Goal: Check status: Check status

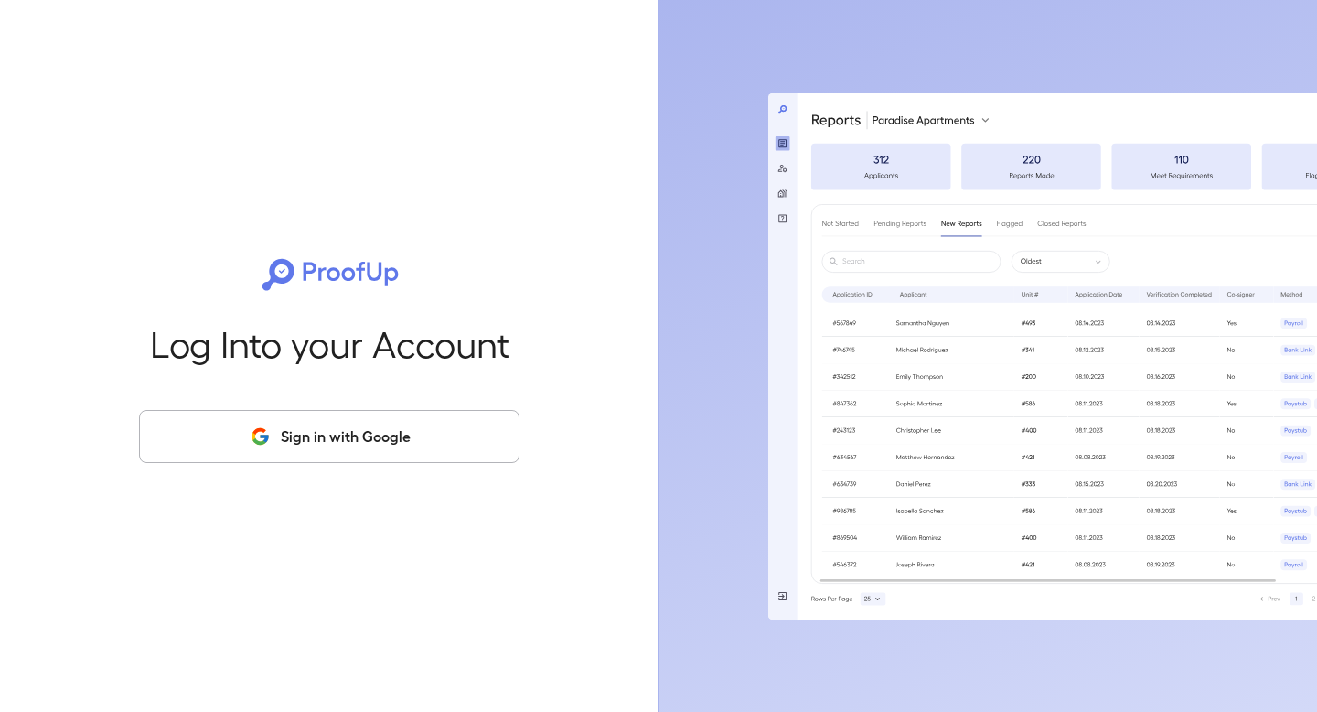
click at [323, 422] on button "Sign in with Google" at bounding box center [329, 436] width 381 height 53
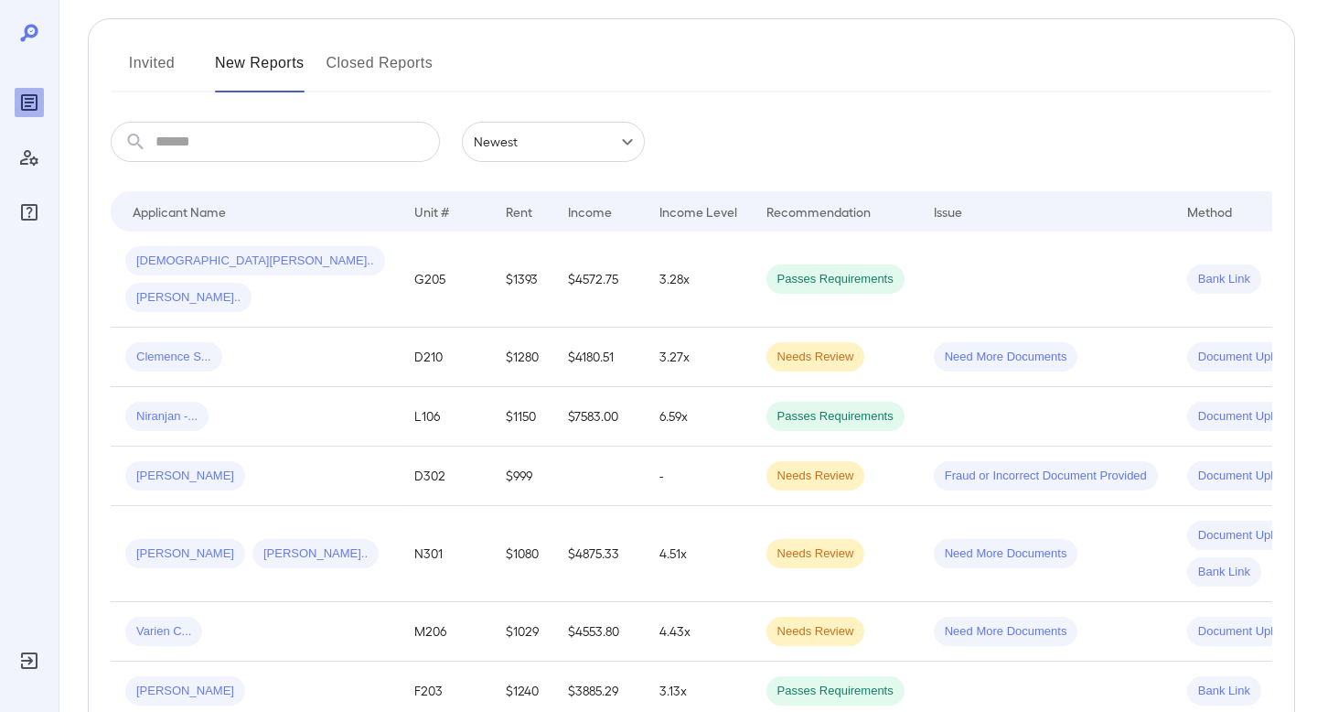
scroll to position [239, 0]
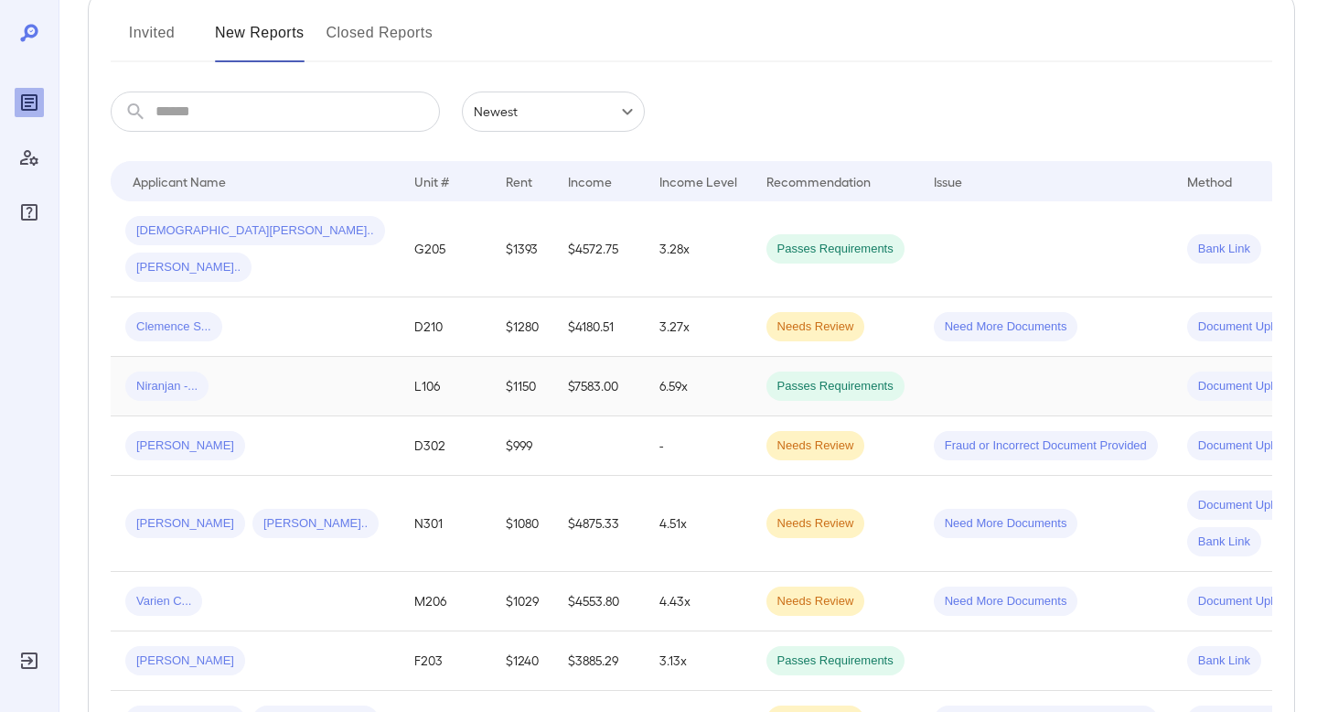
click at [1188, 378] on span "Document Upload" at bounding box center [1246, 386] width 117 height 17
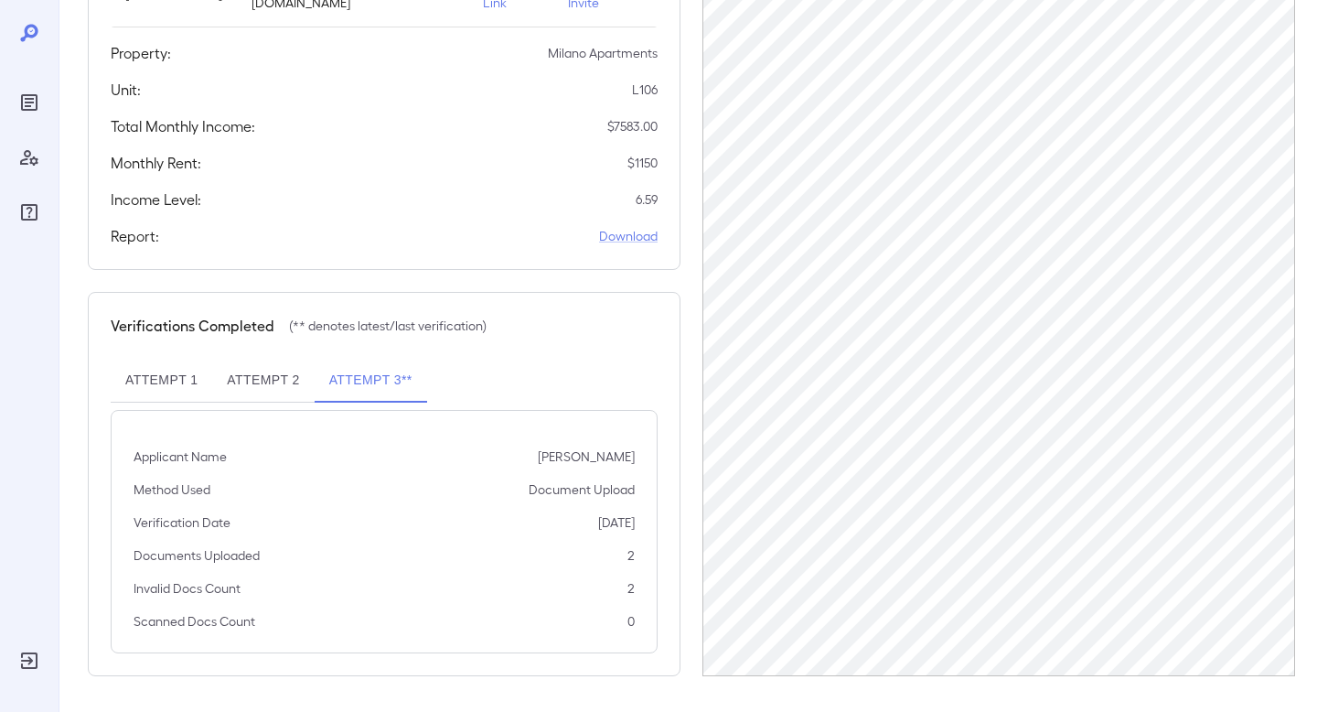
scroll to position [324, 0]
click at [188, 387] on button "Attempt 1" at bounding box center [162, 380] width 102 height 44
click at [170, 380] on button "Attempt 1" at bounding box center [162, 380] width 102 height 44
click at [274, 383] on button "Attempt 2" at bounding box center [263, 380] width 102 height 44
click at [350, 384] on button "Attempt 3**" at bounding box center [371, 380] width 113 height 44
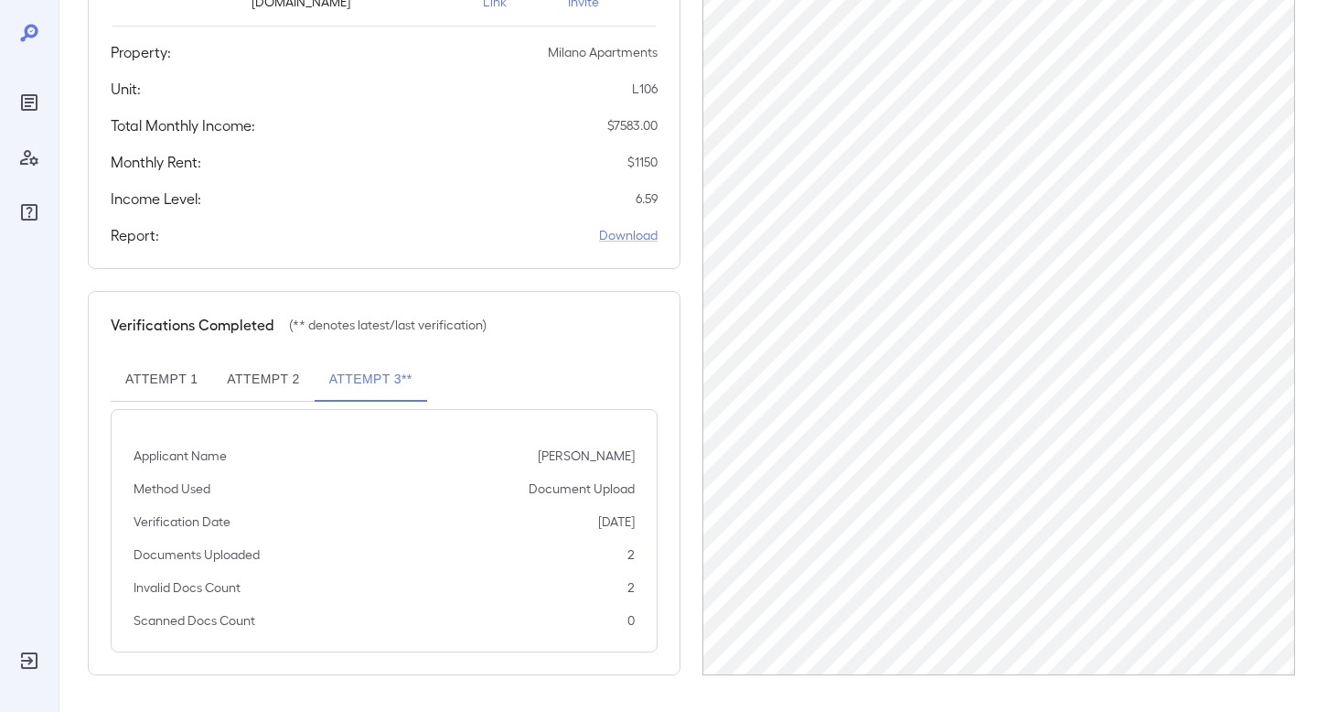
click at [173, 388] on button "Attempt 1" at bounding box center [162, 380] width 102 height 44
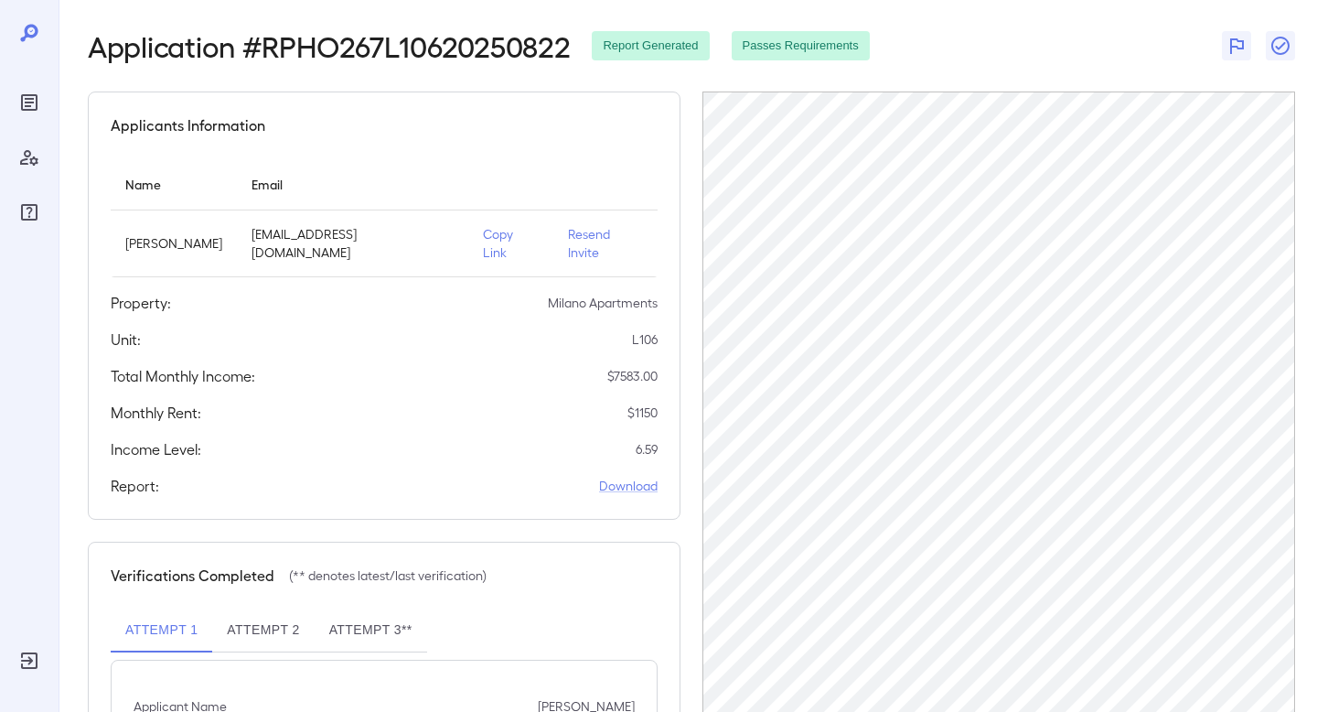
scroll to position [70, 0]
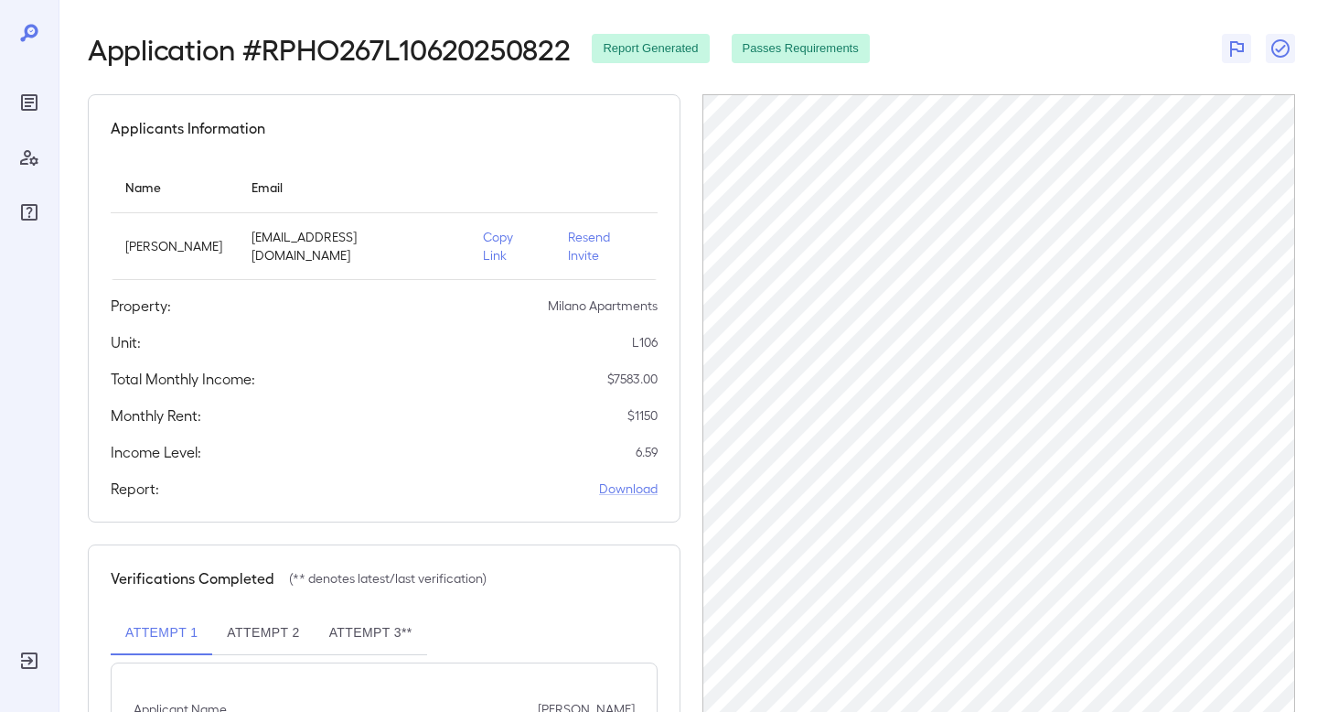
click at [1058, 70] on div "Back to reports Link to Resman Application Application # RPHO267L10620250822 Re…" at bounding box center [692, 447] width 1208 height 962
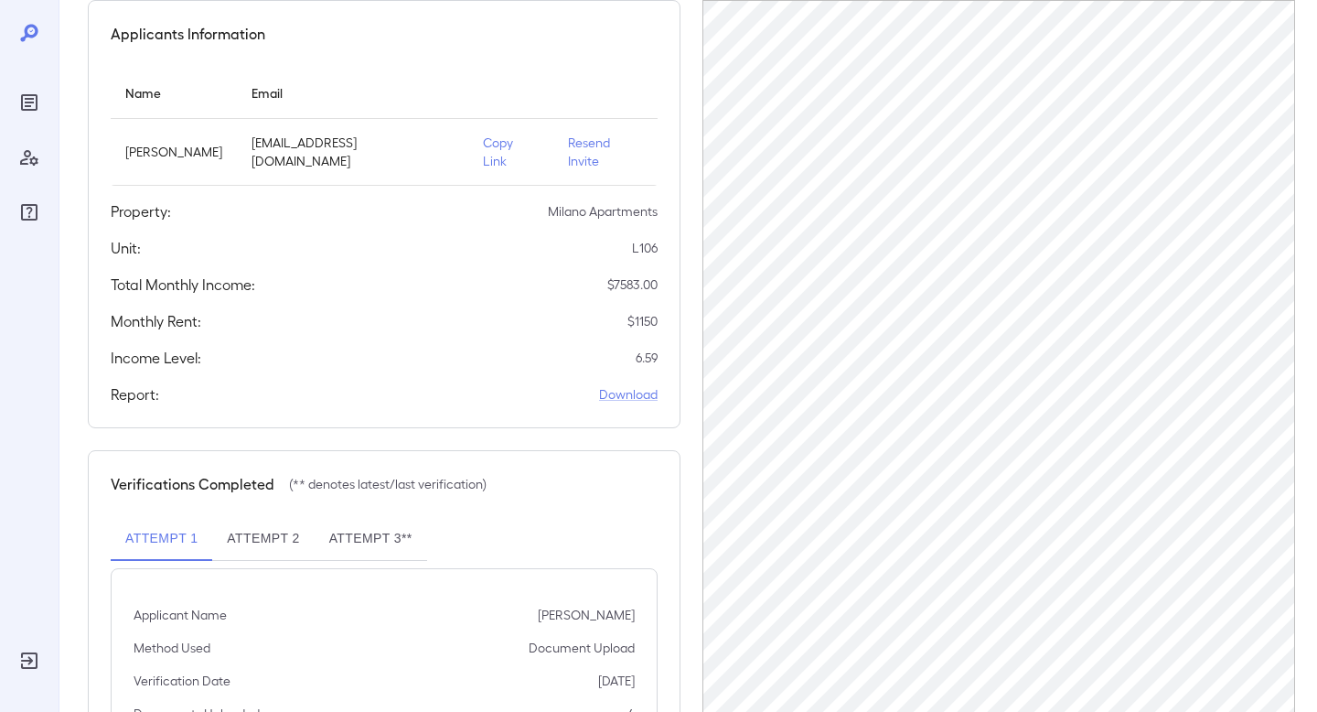
scroll to position [1, 0]
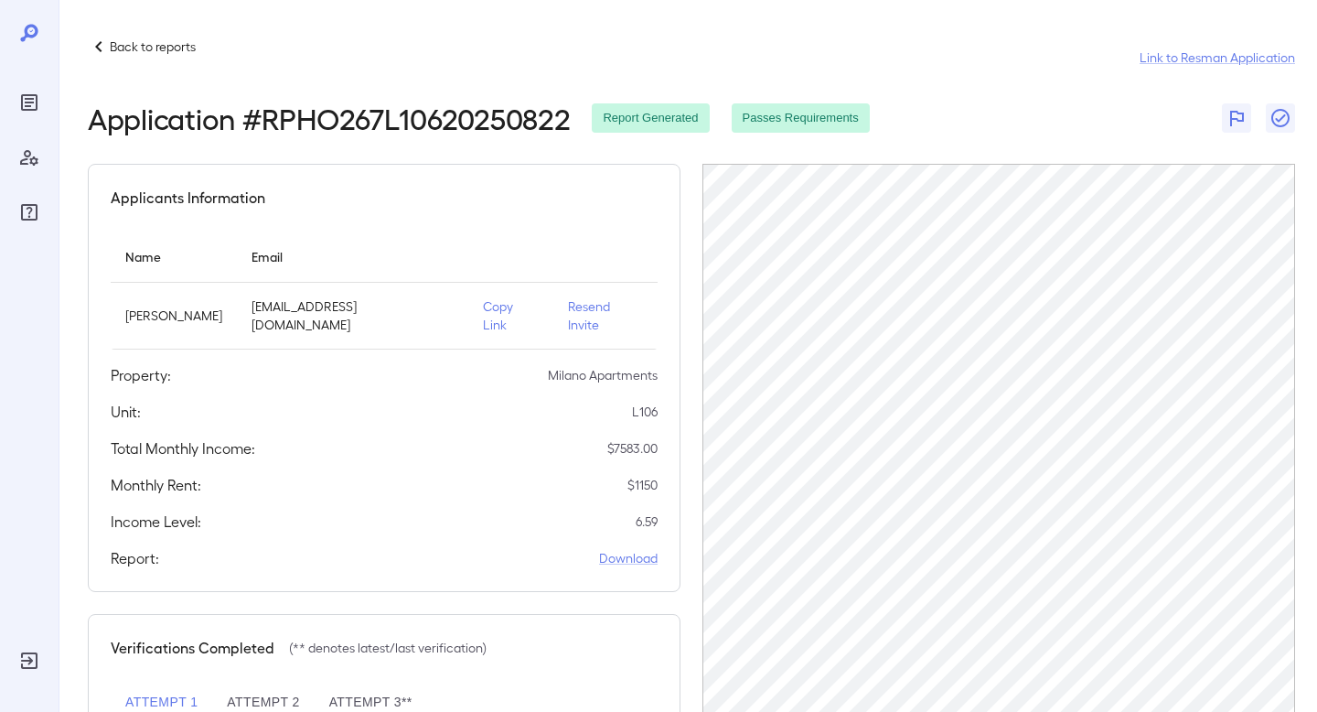
click at [174, 46] on p "Back to reports" at bounding box center [153, 47] width 86 height 18
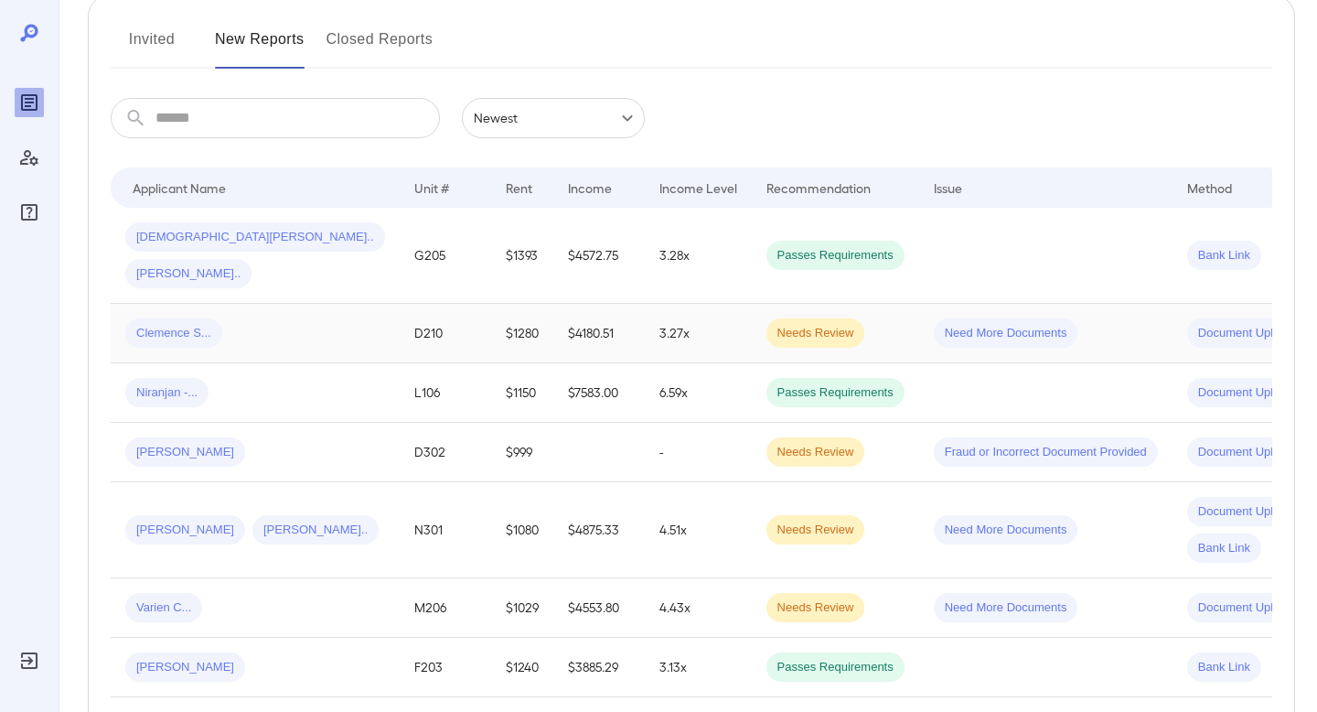
scroll to position [235, 0]
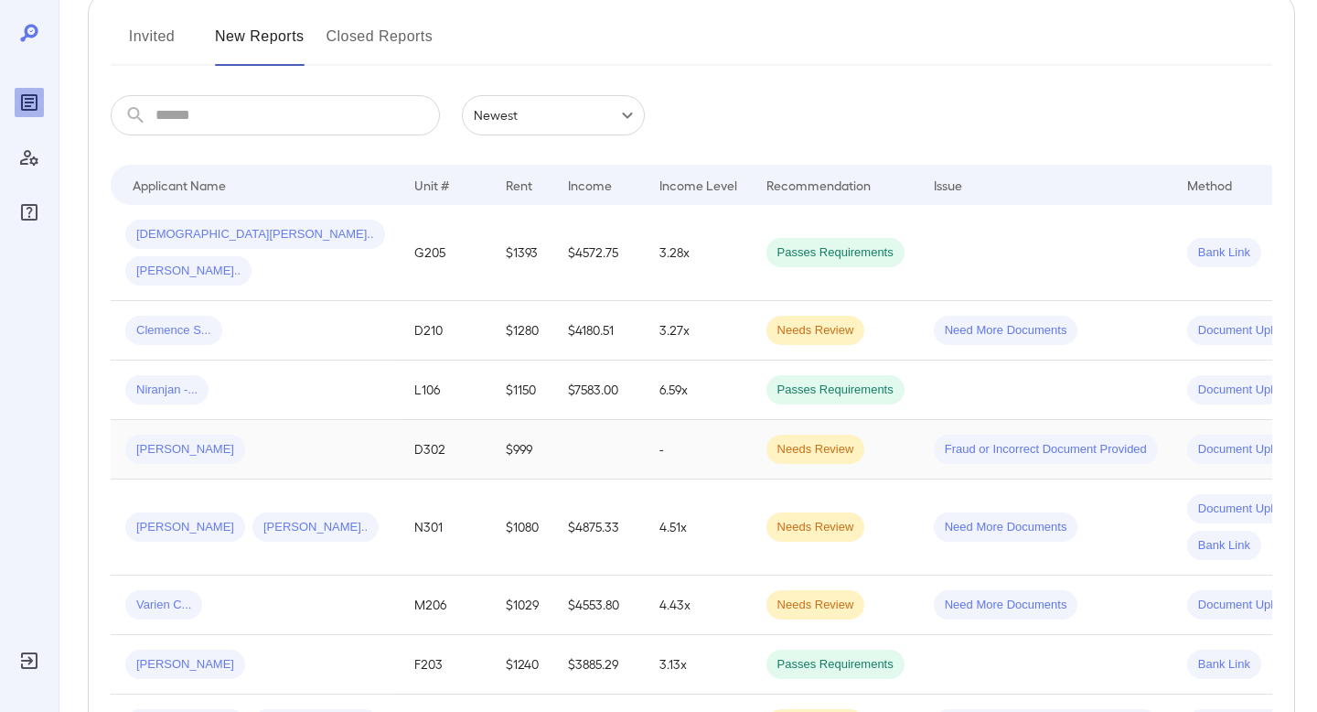
click at [151, 441] on span "[PERSON_NAME]" at bounding box center [185, 449] width 120 height 17
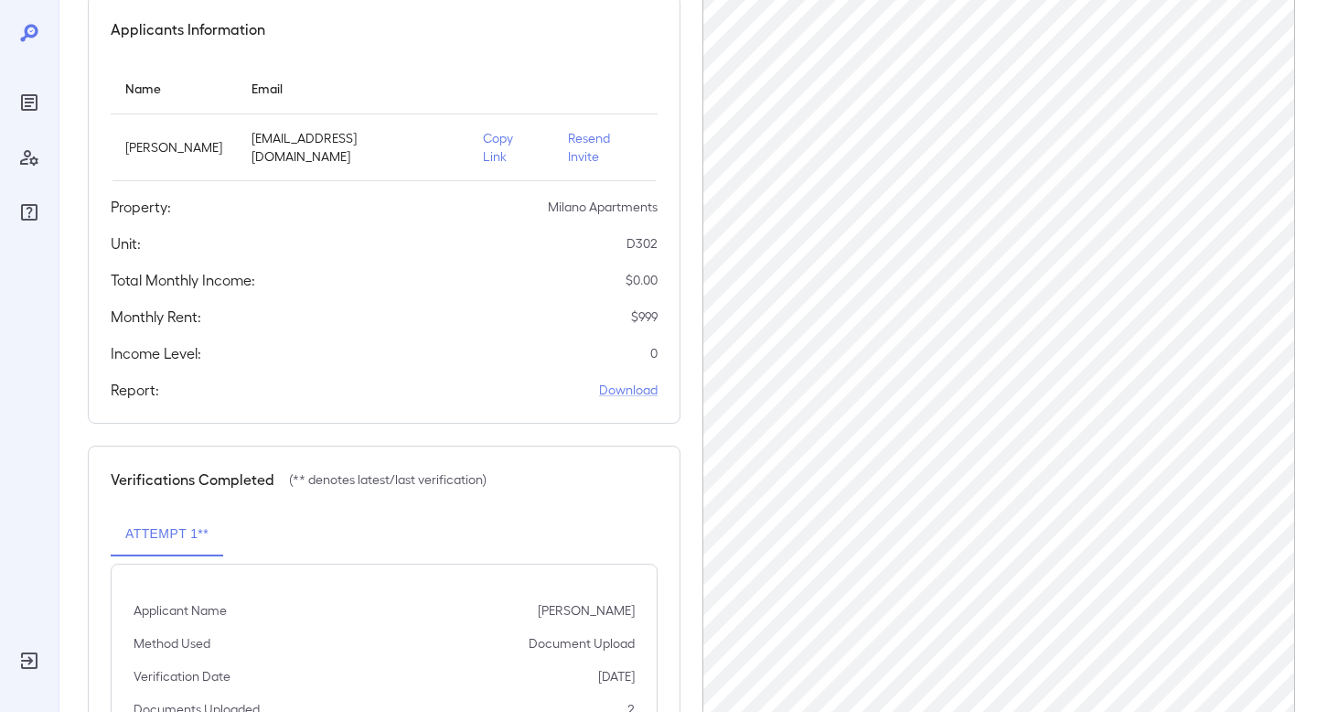
scroll to position [306, 0]
